Goal: Information Seeking & Learning: Understand process/instructions

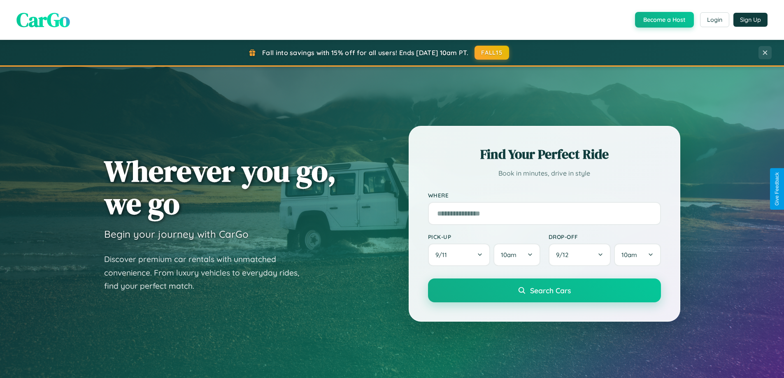
scroll to position [725, 0]
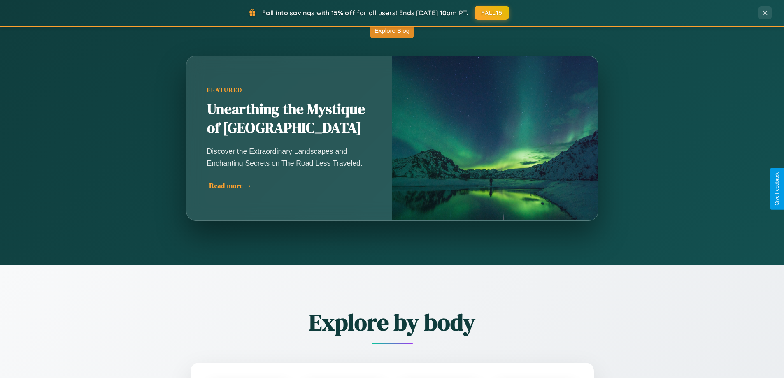
click at [290, 186] on div "Read more →" at bounding box center [291, 186] width 165 height 9
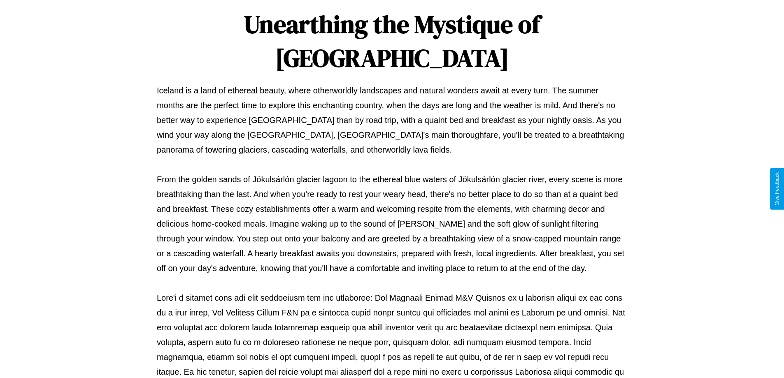
scroll to position [266, 0]
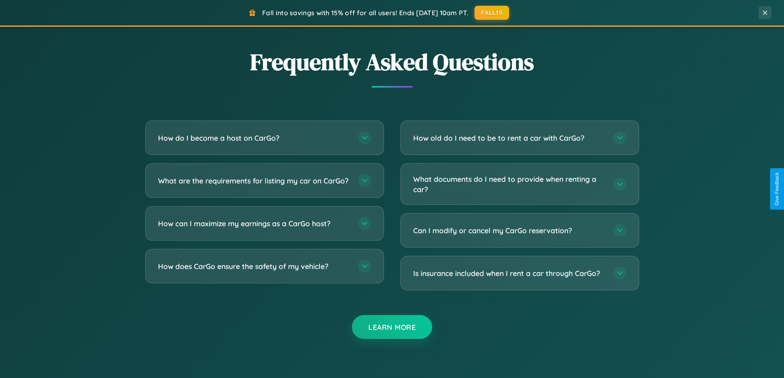
scroll to position [1584, 0]
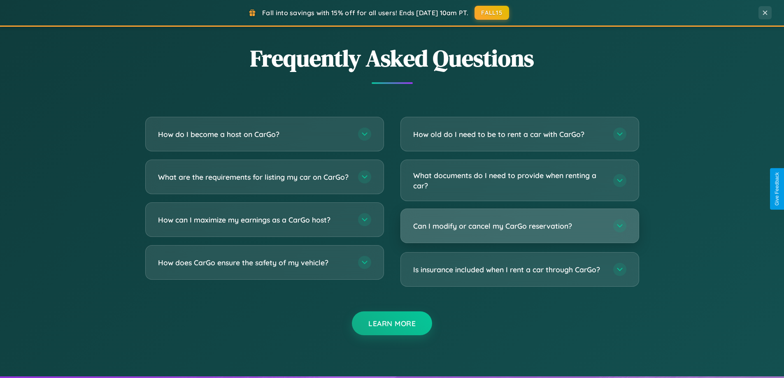
click at [520, 226] on h3 "Can I modify or cancel my CarGo reservation?" at bounding box center [509, 226] width 192 height 10
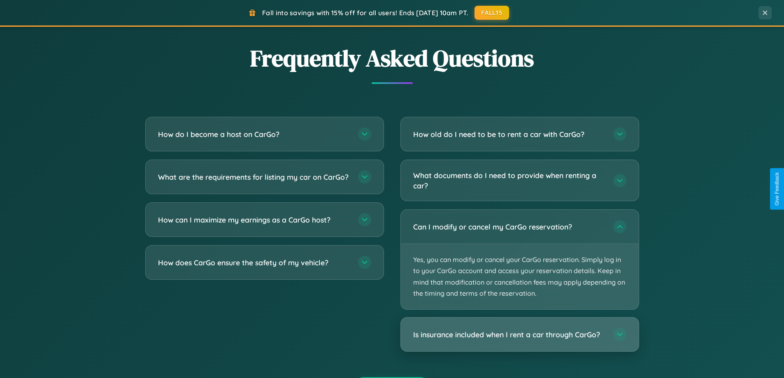
click at [520, 335] on h3 "Is insurance included when I rent a car through CarGo?" at bounding box center [509, 335] width 192 height 10
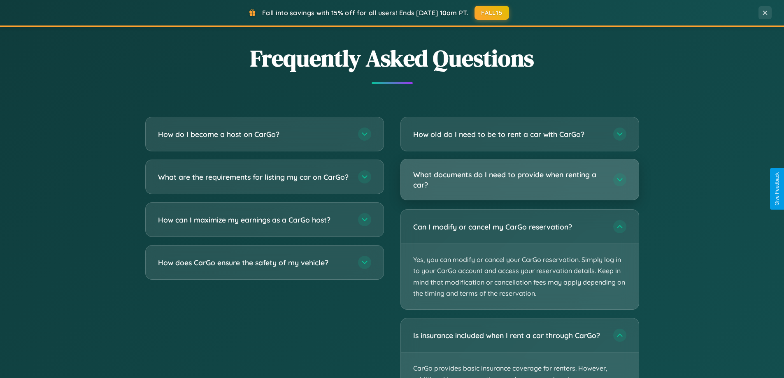
click at [520, 179] on h3 "What documents do I need to provide when renting a car?" at bounding box center [509, 180] width 192 height 20
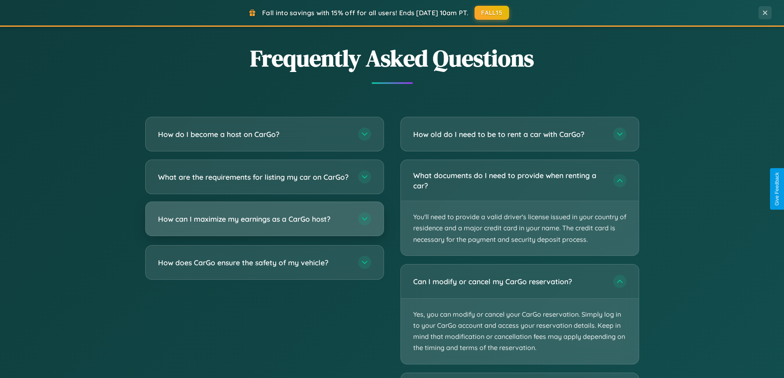
click at [264, 224] on h3 "How can I maximize my earnings as a CarGo host?" at bounding box center [254, 219] width 192 height 10
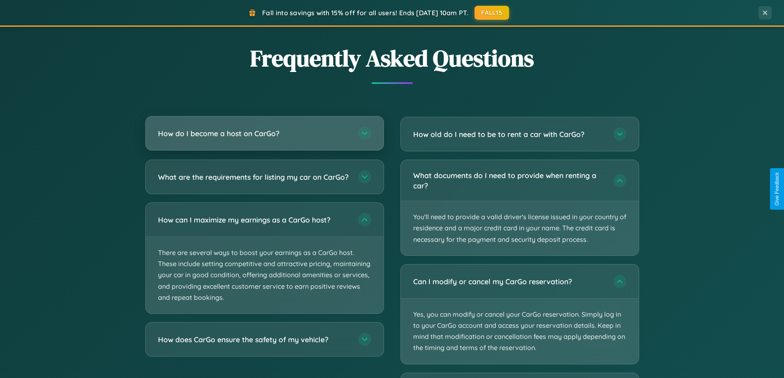
click at [264, 134] on h3 "How do I become a host on CarGo?" at bounding box center [254, 133] width 192 height 10
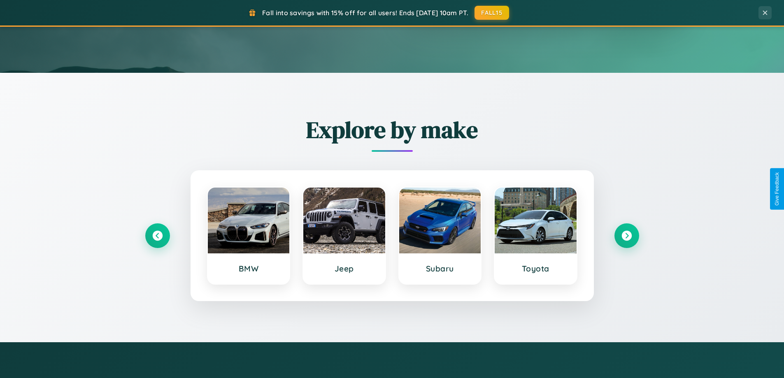
scroll to position [0, 0]
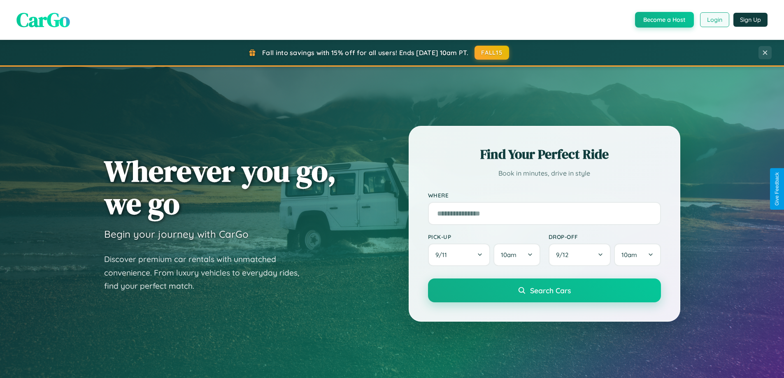
click at [714, 20] on button "Login" at bounding box center [714, 19] width 29 height 15
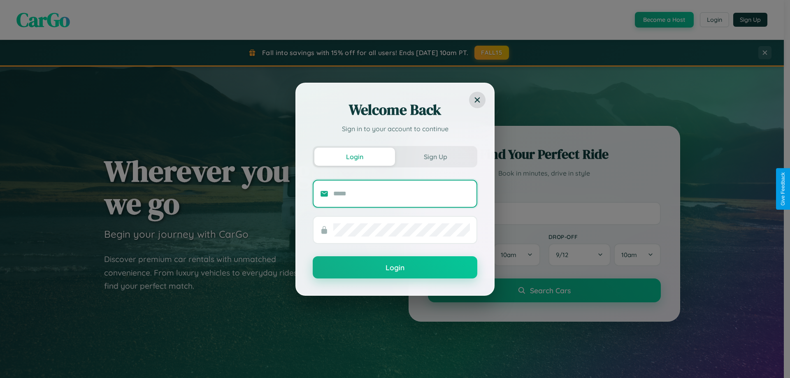
click at [402, 193] on input "text" at bounding box center [401, 193] width 137 height 13
type input "**********"
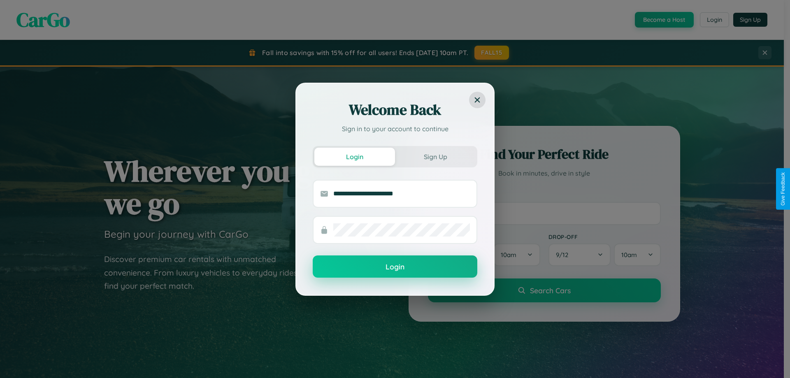
click at [395, 267] on button "Login" at bounding box center [395, 267] width 165 height 22
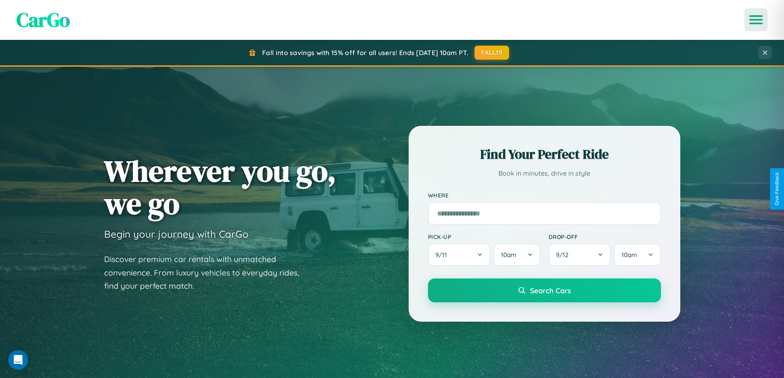
click at [756, 20] on icon "Open menu" at bounding box center [757, 19] width 12 height 7
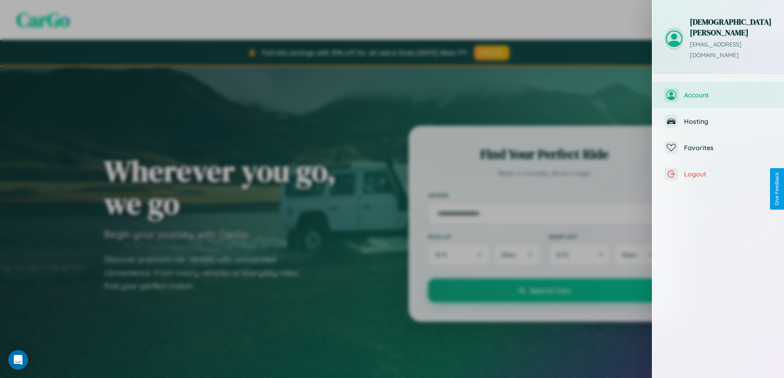
click at [718, 91] on span "Account" at bounding box center [728, 95] width 88 height 8
